Goal: Task Accomplishment & Management: Manage account settings

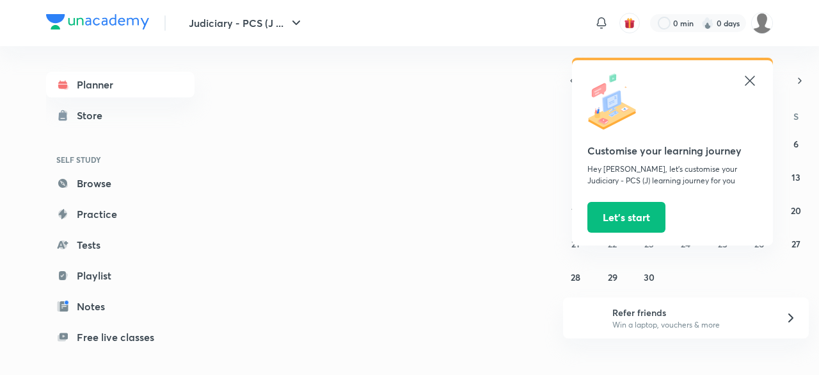
drag, startPoint x: 0, startPoint y: 0, endPoint x: 693, endPoint y: 117, distance: 703.1
click at [693, 117] on div at bounding box center [673, 103] width 170 height 60
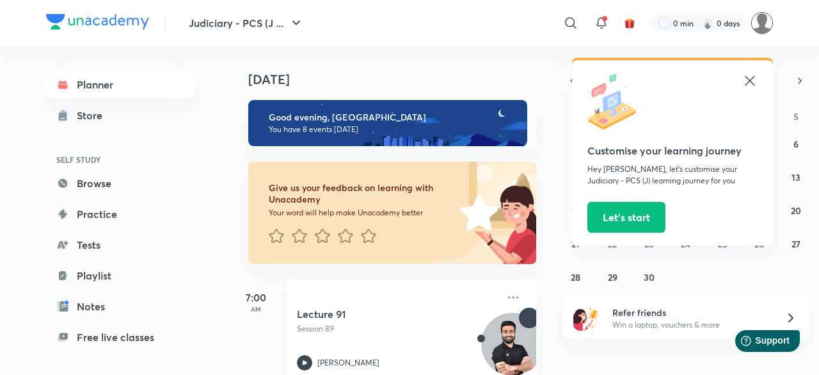
click at [766, 33] on img at bounding box center [763, 23] width 22 height 22
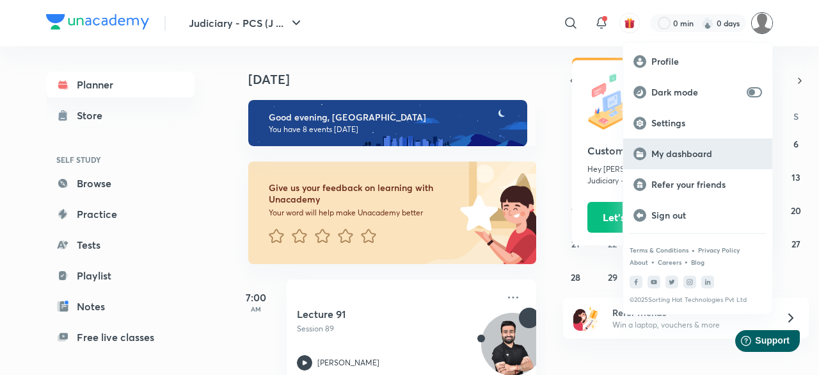
click at [692, 153] on p "My dashboard" at bounding box center [707, 154] width 111 height 12
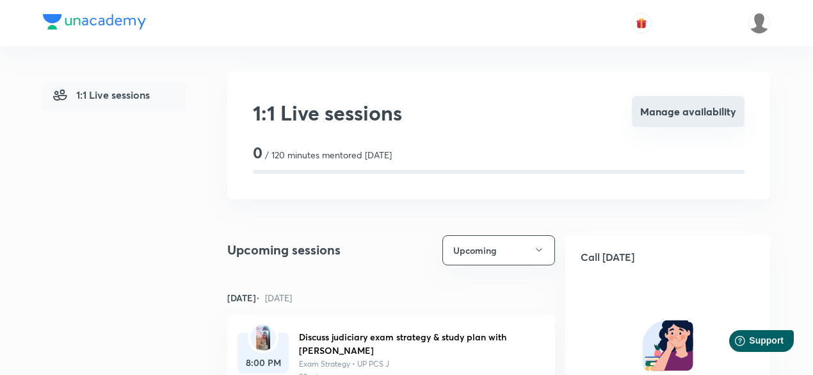
click at [680, 115] on button "Manage availability" at bounding box center [688, 111] width 113 height 31
